Goal: Use online tool/utility: Utilize a website feature to perform a specific function

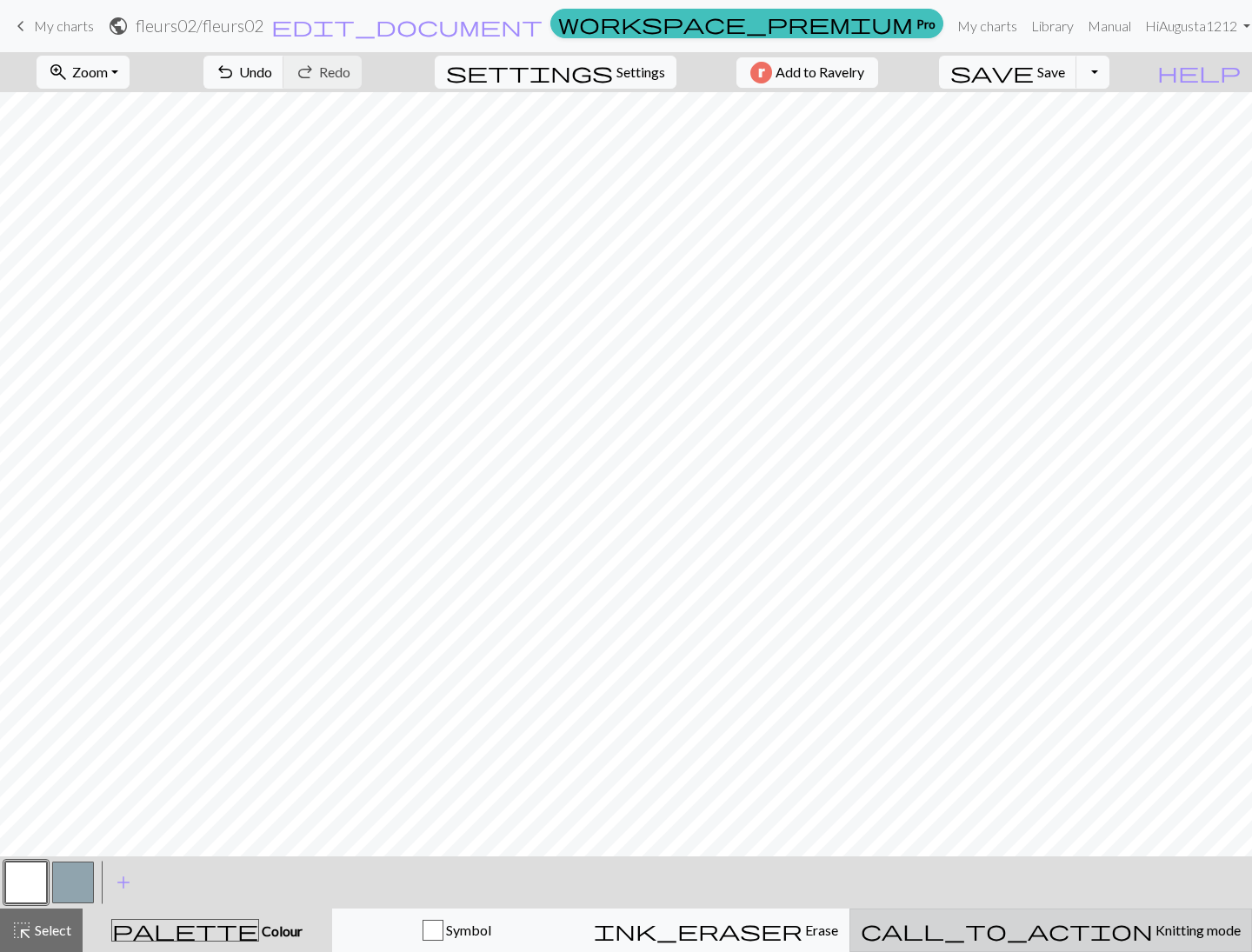
click at [1156, 931] on span "Knitting mode" at bounding box center [1197, 930] width 88 height 17
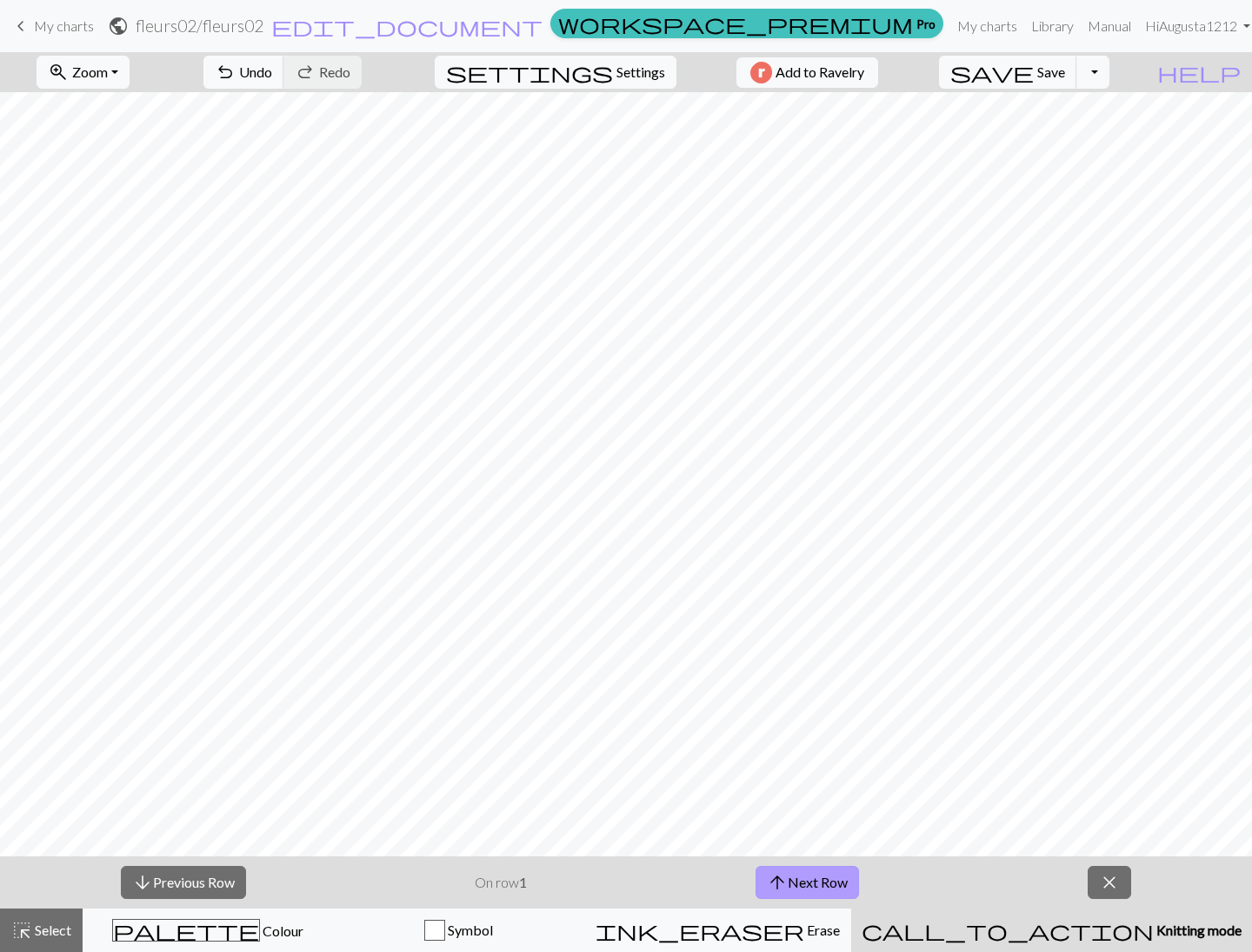
click at [803, 880] on button "arrow_upward Next Row" at bounding box center [807, 883] width 103 height 33
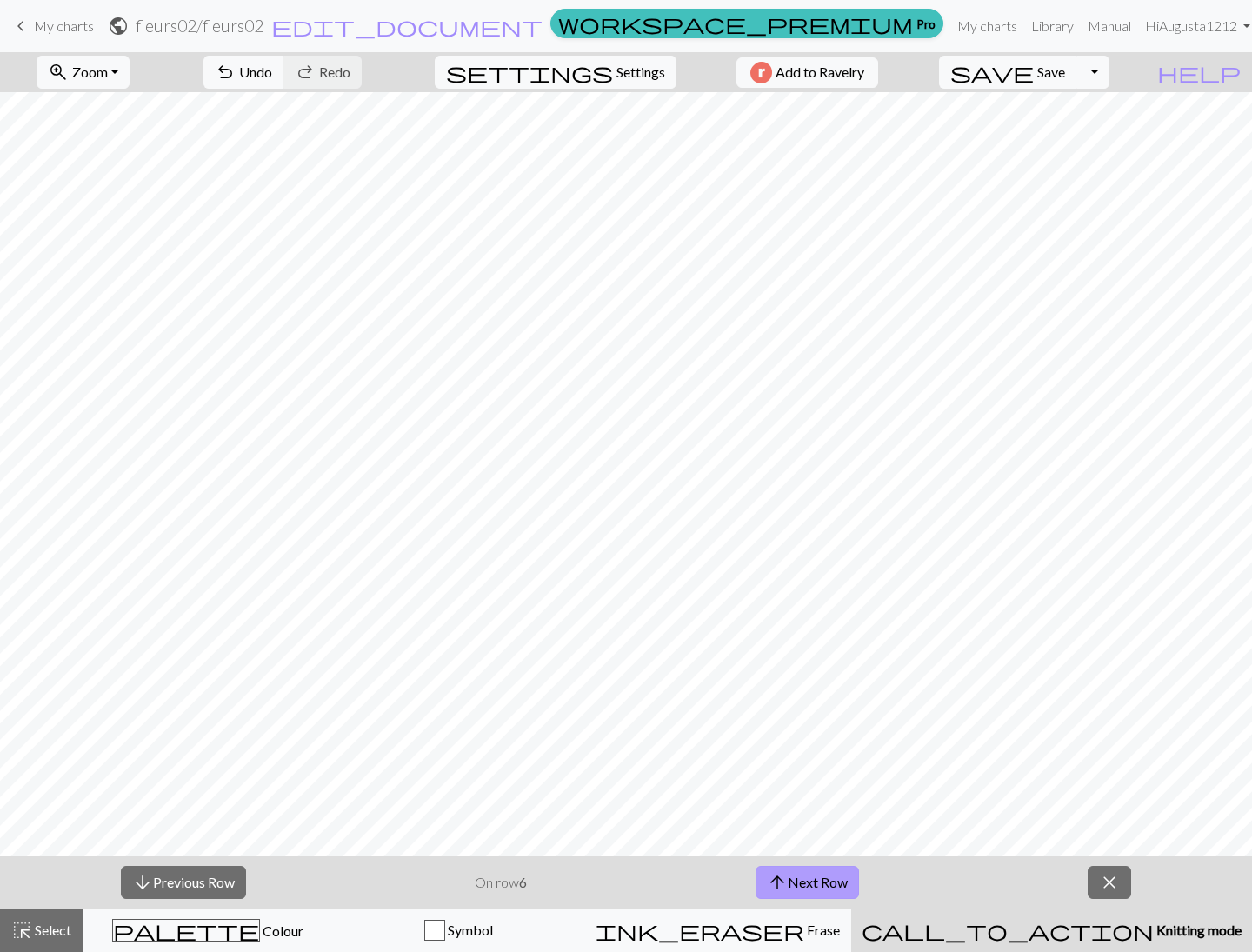
click at [803, 880] on button "arrow_upward Next Row" at bounding box center [807, 883] width 103 height 33
click at [803, 880] on button "arrow_upward Next Row" at bounding box center [810, 883] width 103 height 33
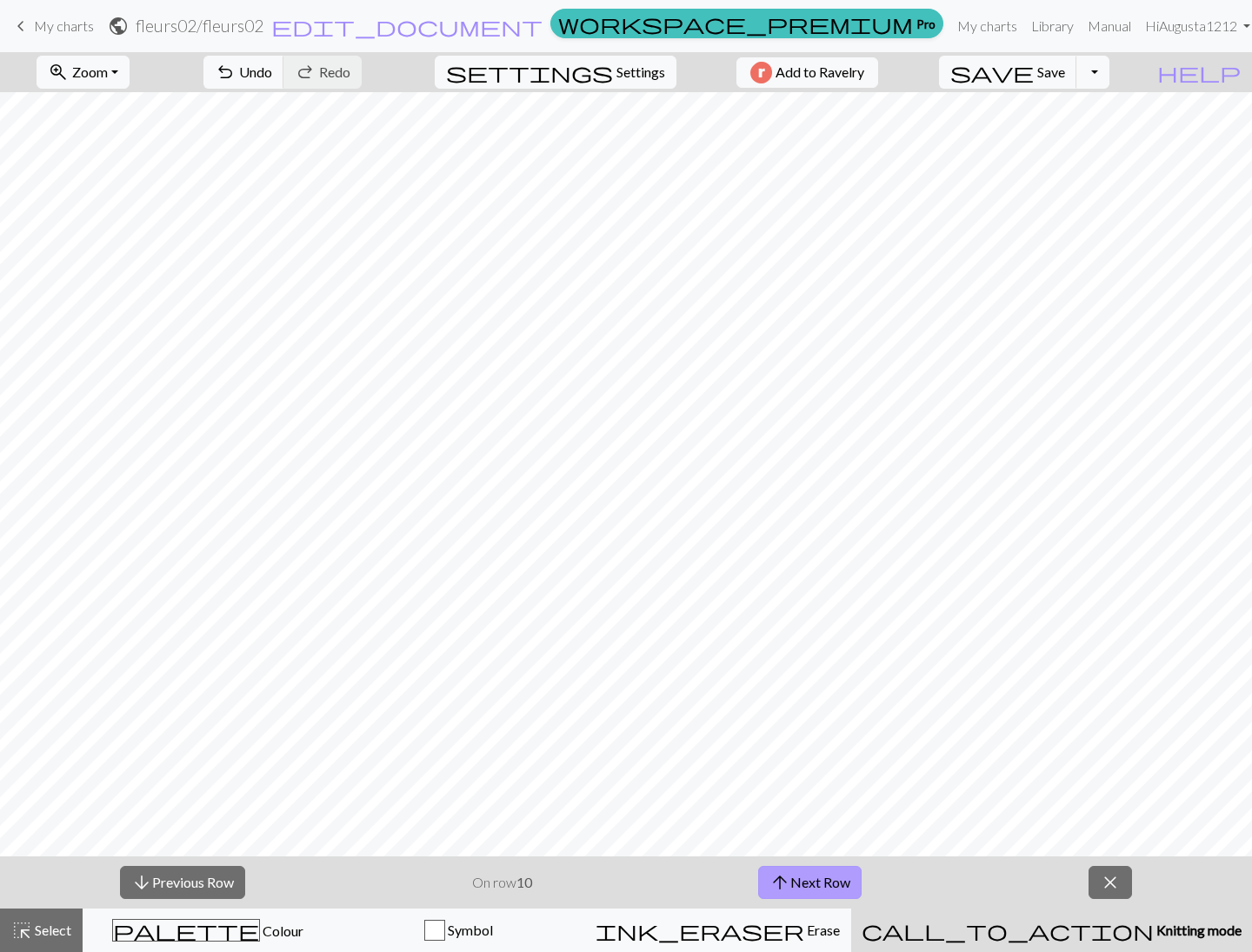
click at [803, 880] on button "arrow_upward Next Row" at bounding box center [810, 883] width 103 height 33
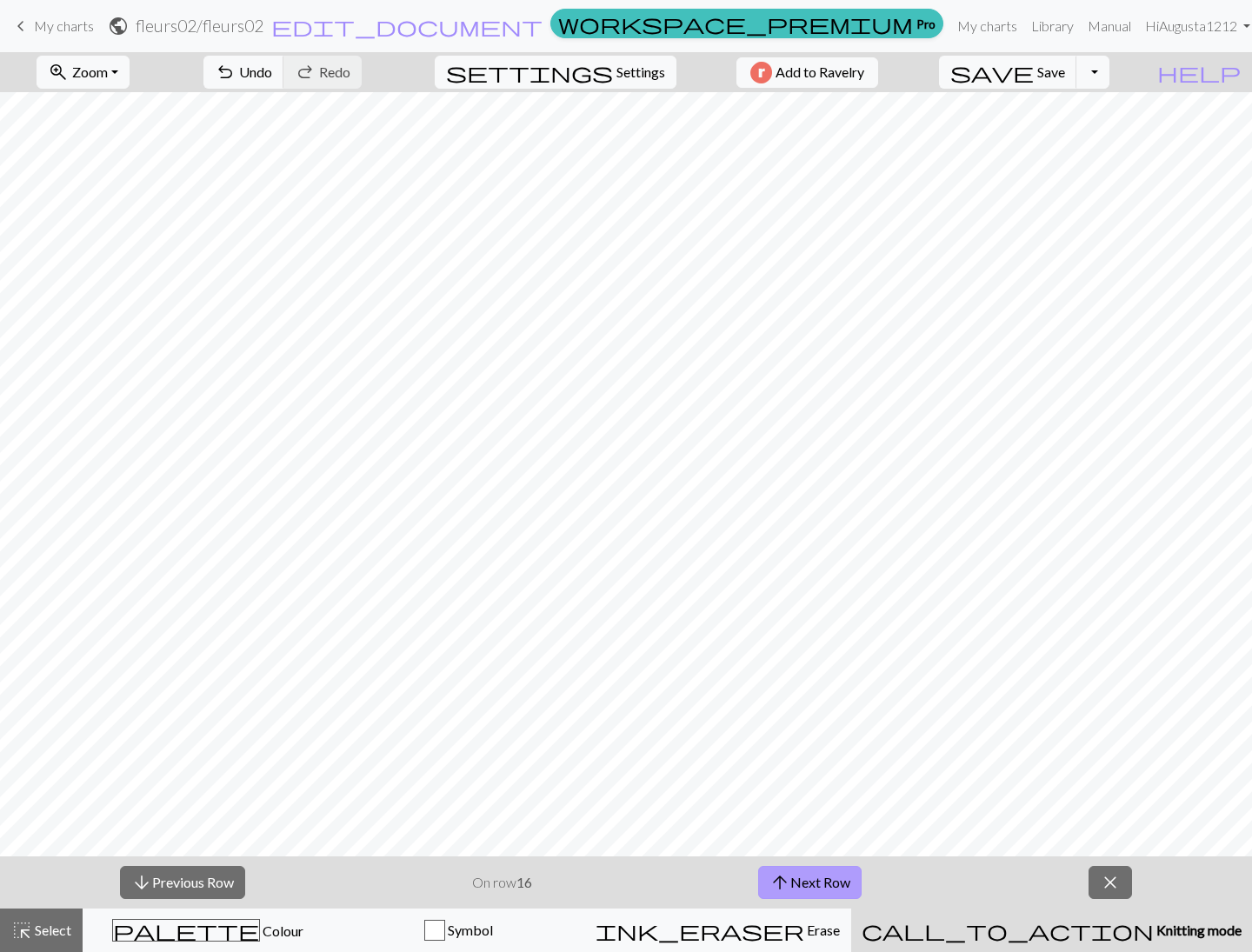
click at [803, 880] on button "arrow_upward Next Row" at bounding box center [810, 883] width 103 height 33
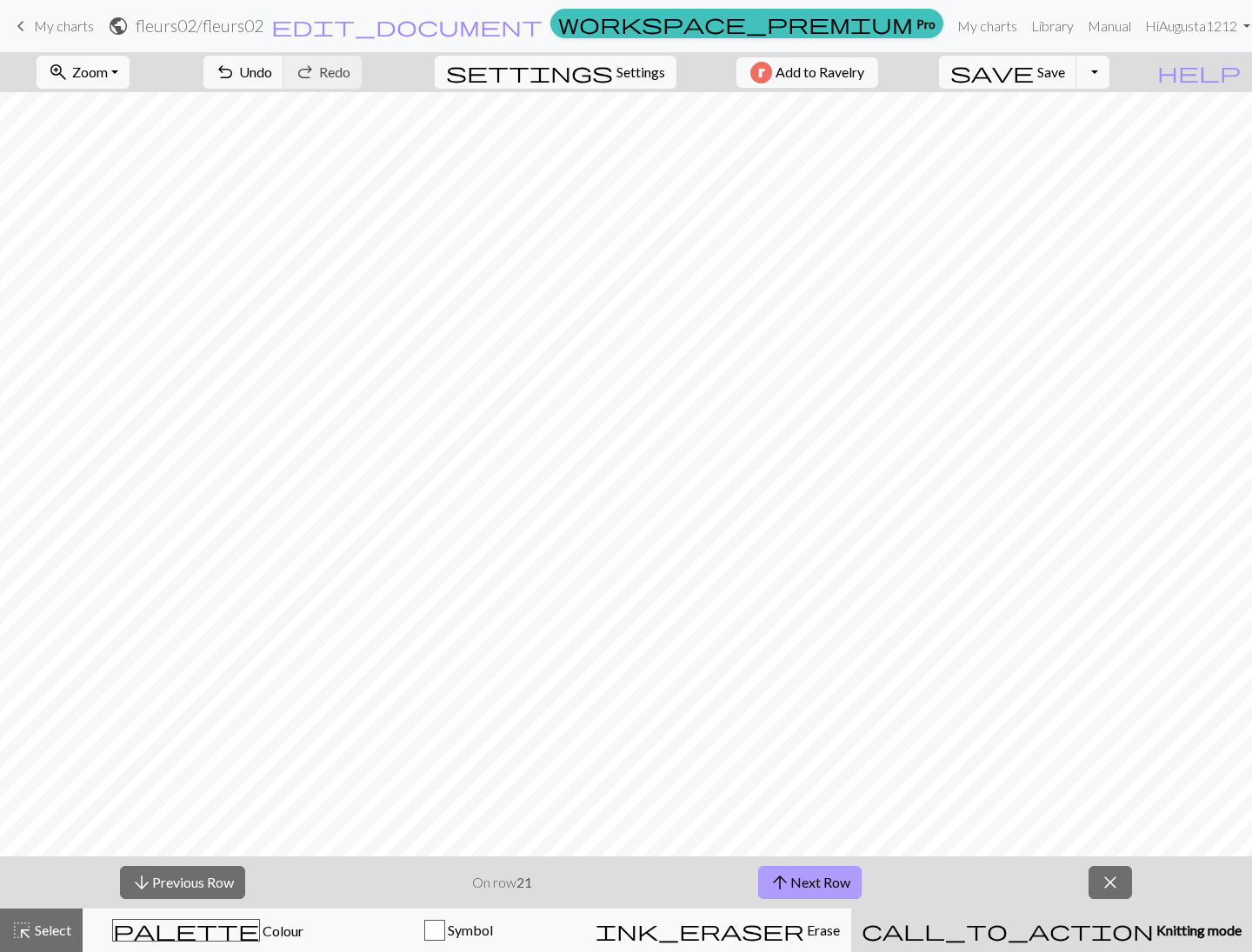
click at [803, 880] on button "arrow_upward Next Row" at bounding box center [810, 883] width 103 height 33
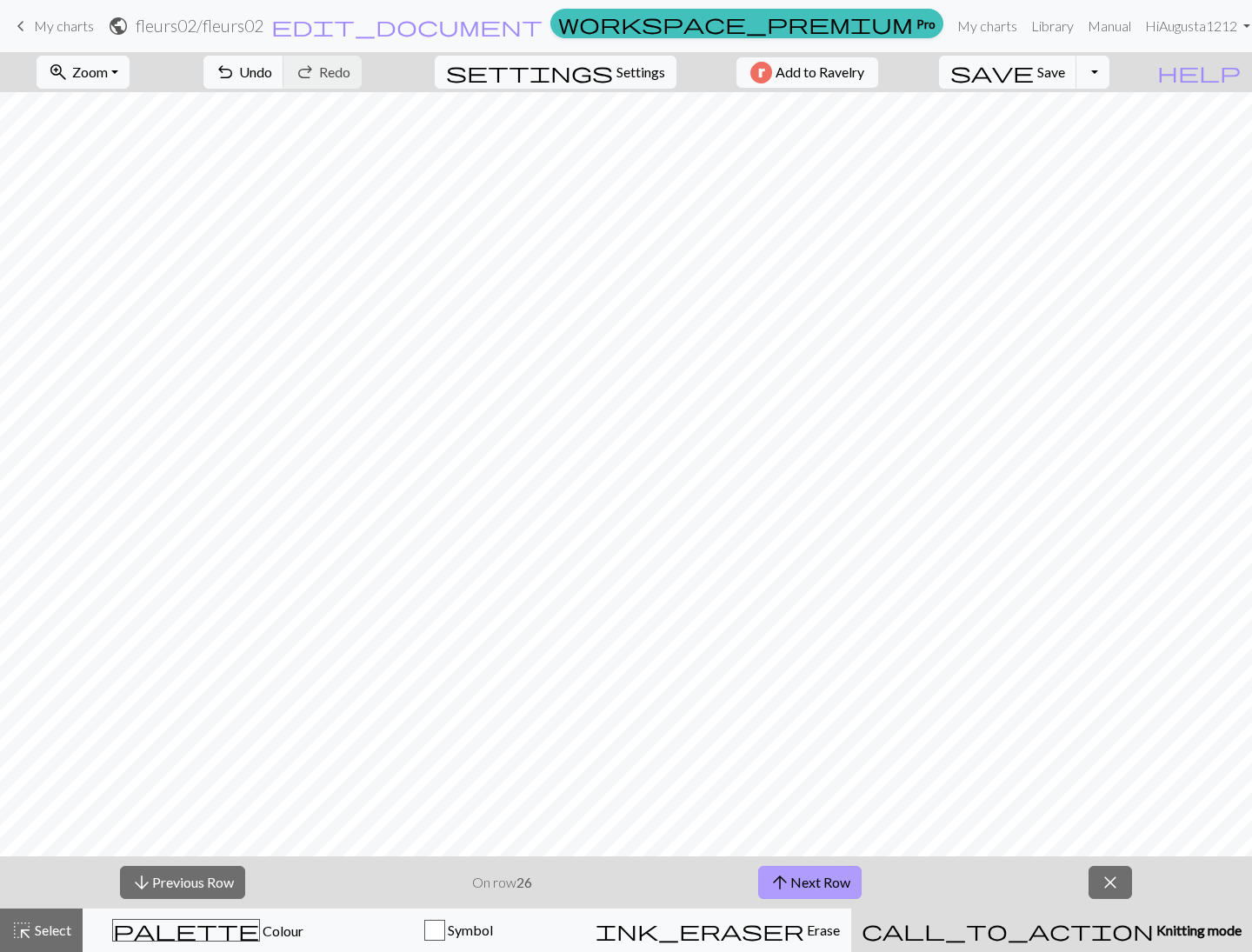
click at [803, 880] on button "arrow_upward Next Row" at bounding box center [810, 883] width 103 height 33
click at [159, 884] on button "arrow_downward Previous Row" at bounding box center [182, 883] width 126 height 33
click at [208, 879] on button "arrow_downward Previous Row" at bounding box center [182, 883] width 126 height 33
click at [189, 884] on button "arrow_downward Previous Row" at bounding box center [182, 883] width 126 height 33
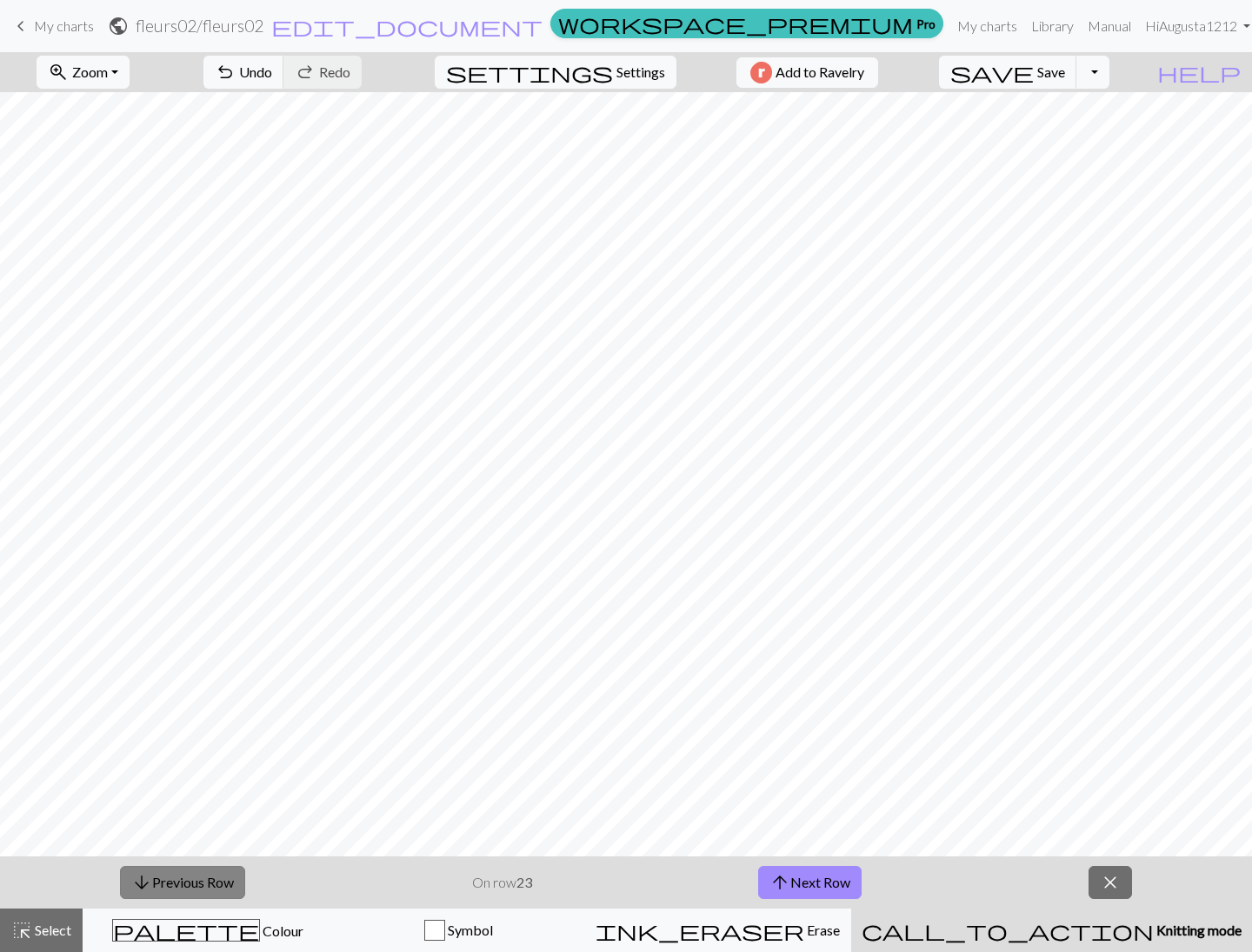
click at [189, 884] on button "arrow_downward Previous Row" at bounding box center [182, 883] width 126 height 33
click at [846, 884] on button "arrow_upward Next Row" at bounding box center [810, 883] width 103 height 33
click at [210, 878] on button "arrow_downward Previous Row" at bounding box center [182, 883] width 126 height 33
click at [203, 885] on button "arrow_downward Previous Row" at bounding box center [182, 883] width 126 height 33
